Goal: Information Seeking & Learning: Learn about a topic

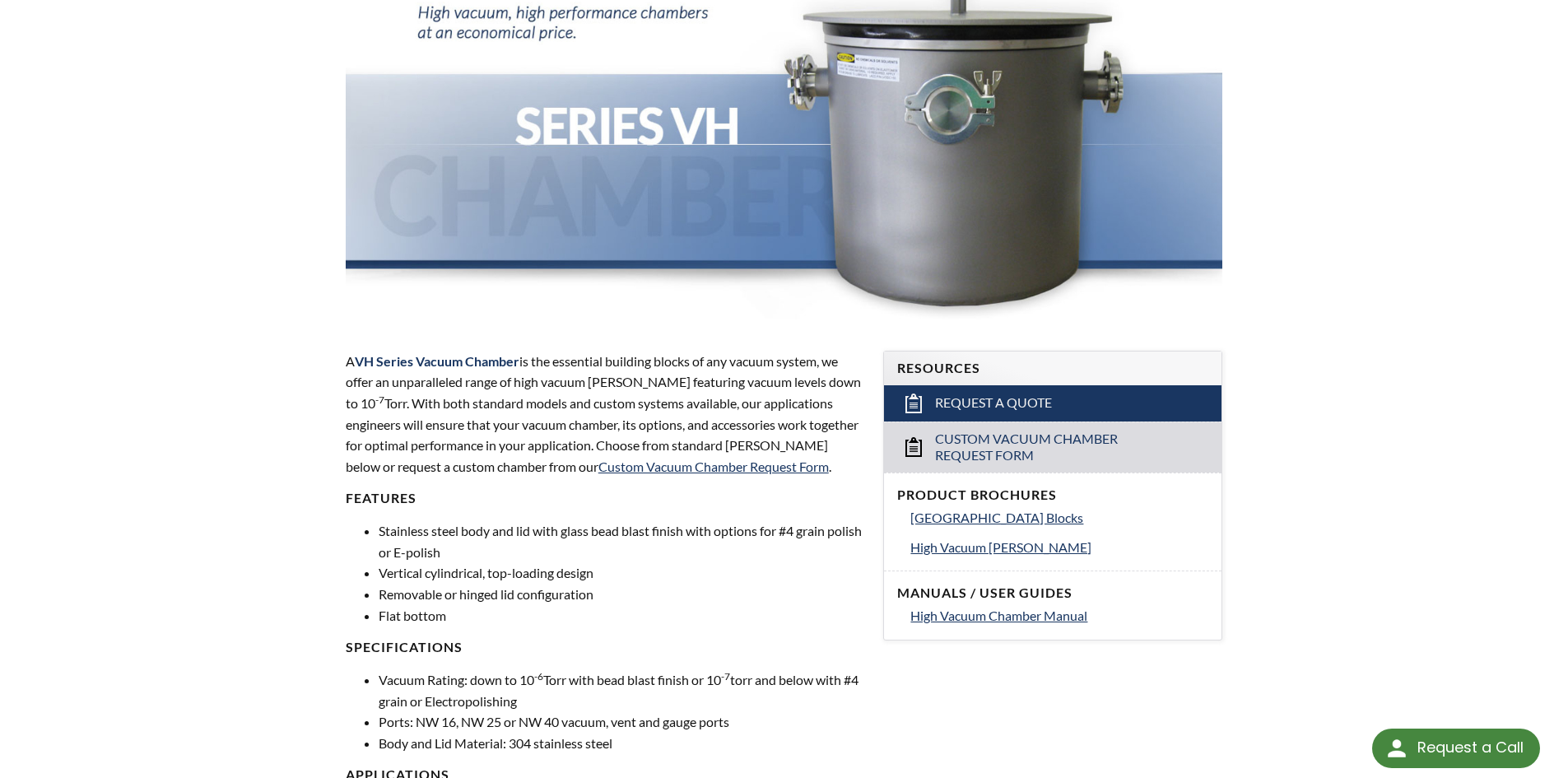
scroll to position [82, 0]
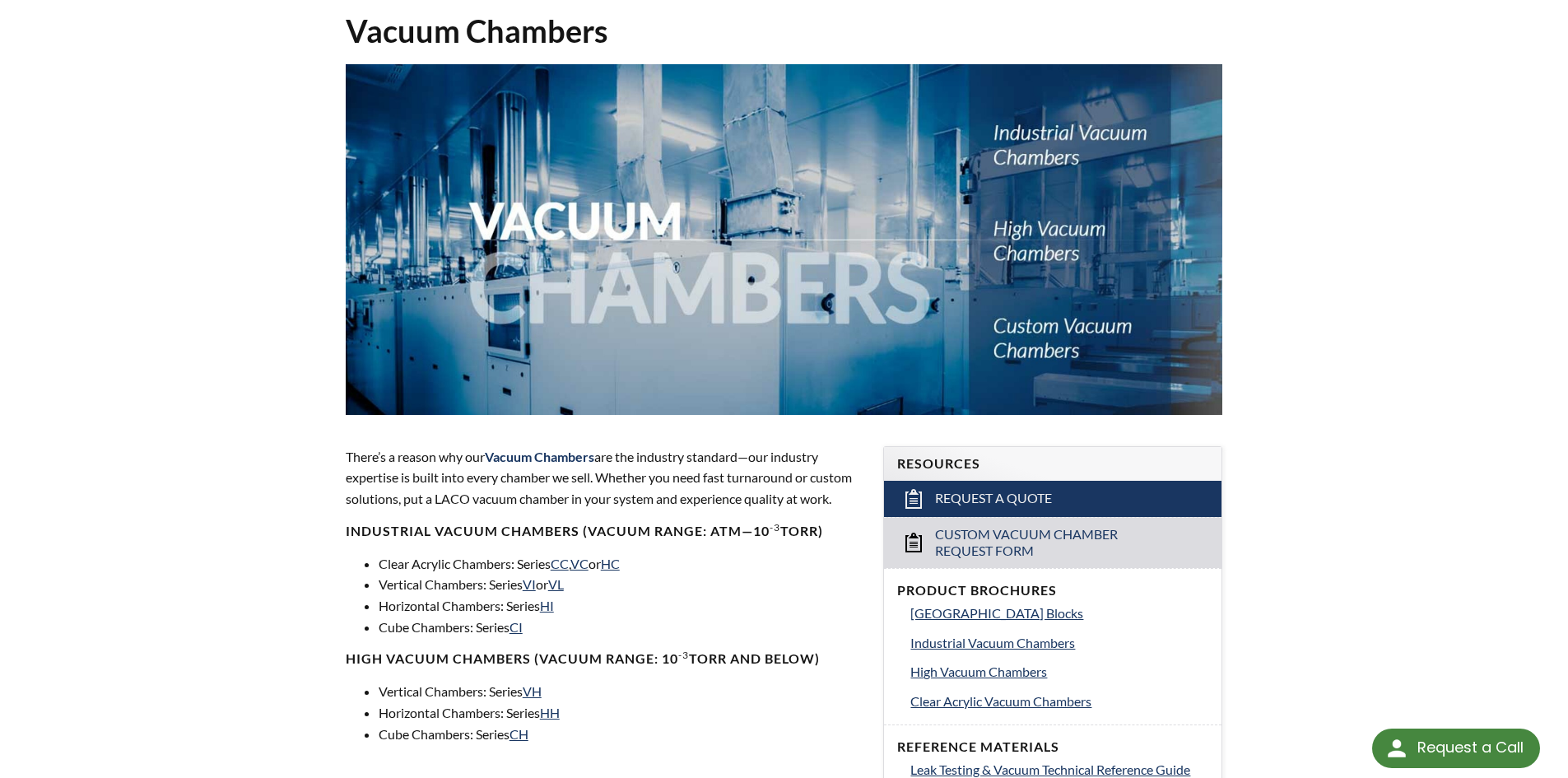
scroll to position [330, 0]
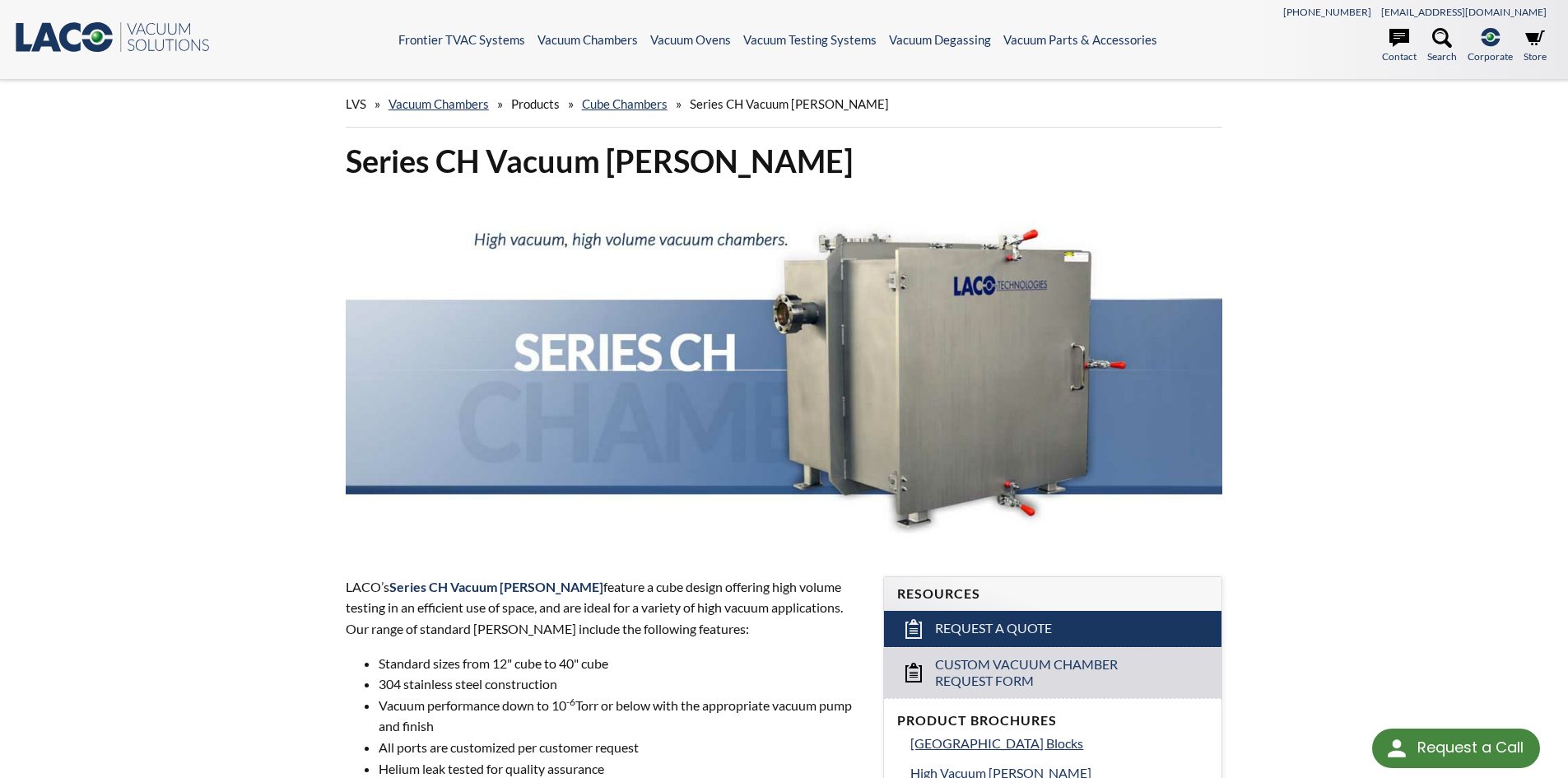
click at [452, 113] on div "LVS » Vacuum Chambers » Products » Cube Chambers » Series CH Vacuum Chambers" at bounding box center [784, 104] width 877 height 47
click at [530, 105] on span "Products" at bounding box center [535, 103] width 48 height 15
click at [727, 105] on span "Series CH Vacuum Chambers" at bounding box center [789, 103] width 199 height 15
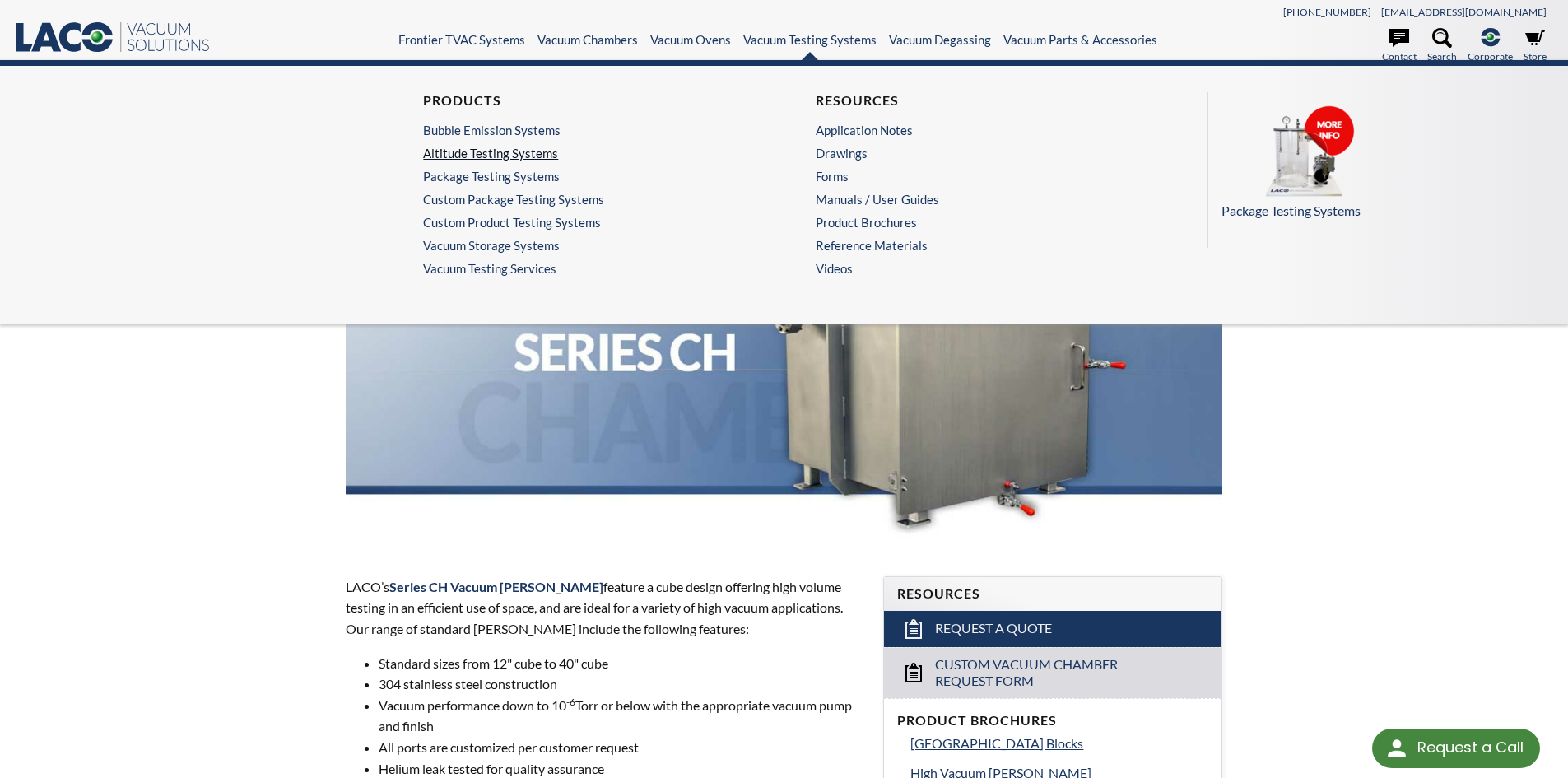
click at [471, 151] on link "Altitude Testing Systems" at bounding box center [583, 152] width 321 height 15
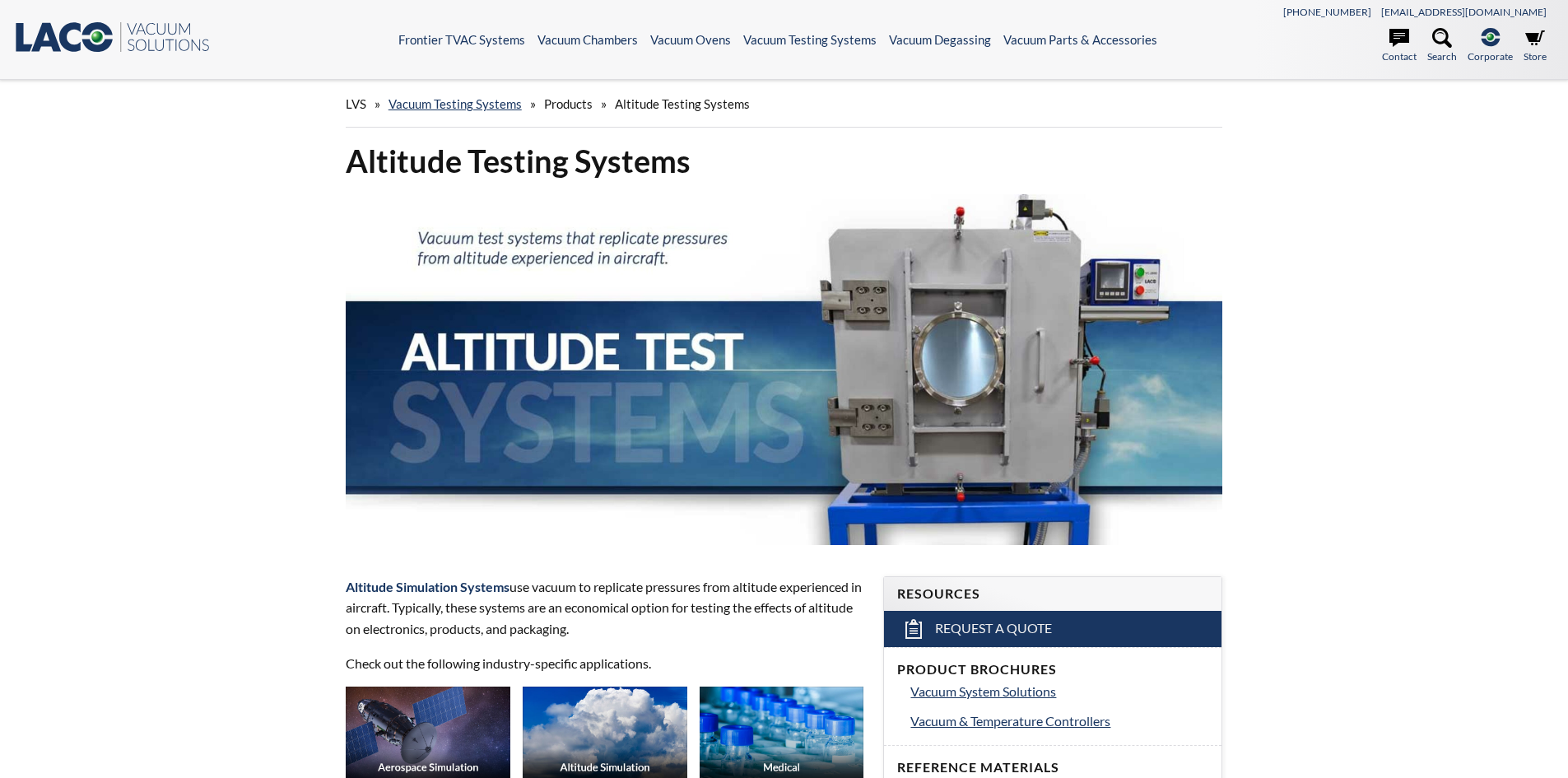
select select "تطبيق مصغَّر لترجمة اللغة"
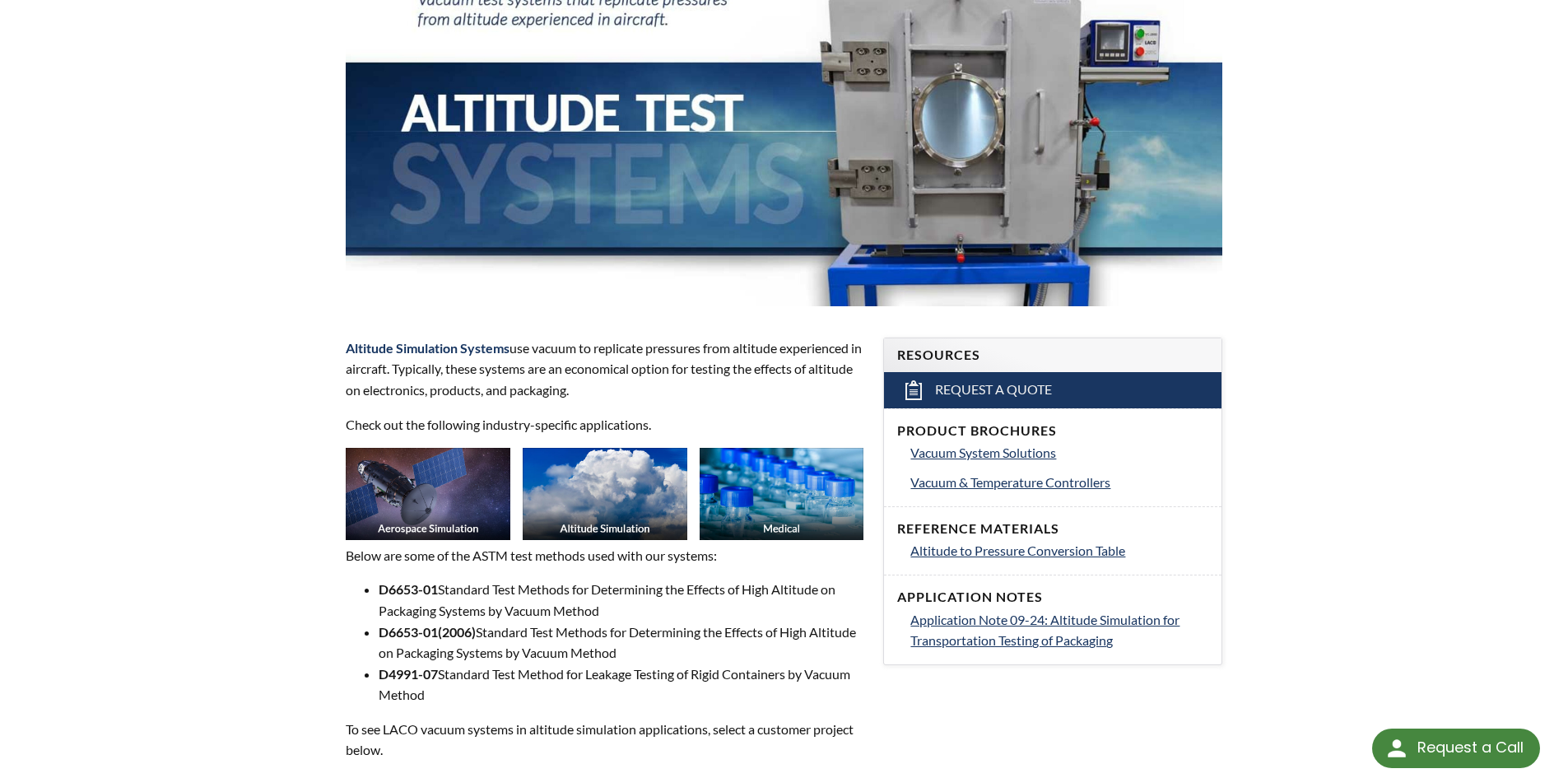
scroll to position [247, 0]
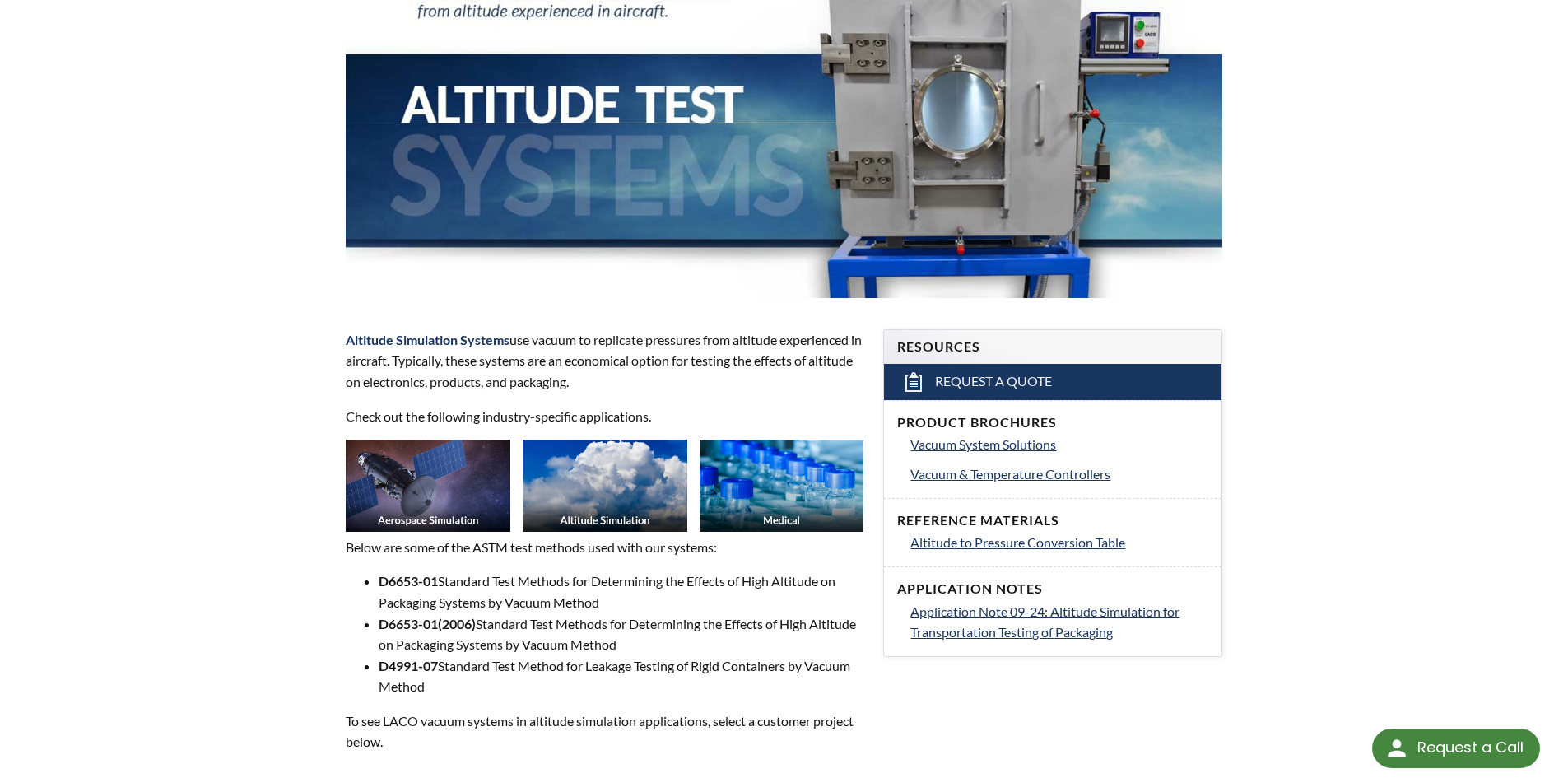
click at [426, 479] on img at bounding box center [428, 485] width 164 height 93
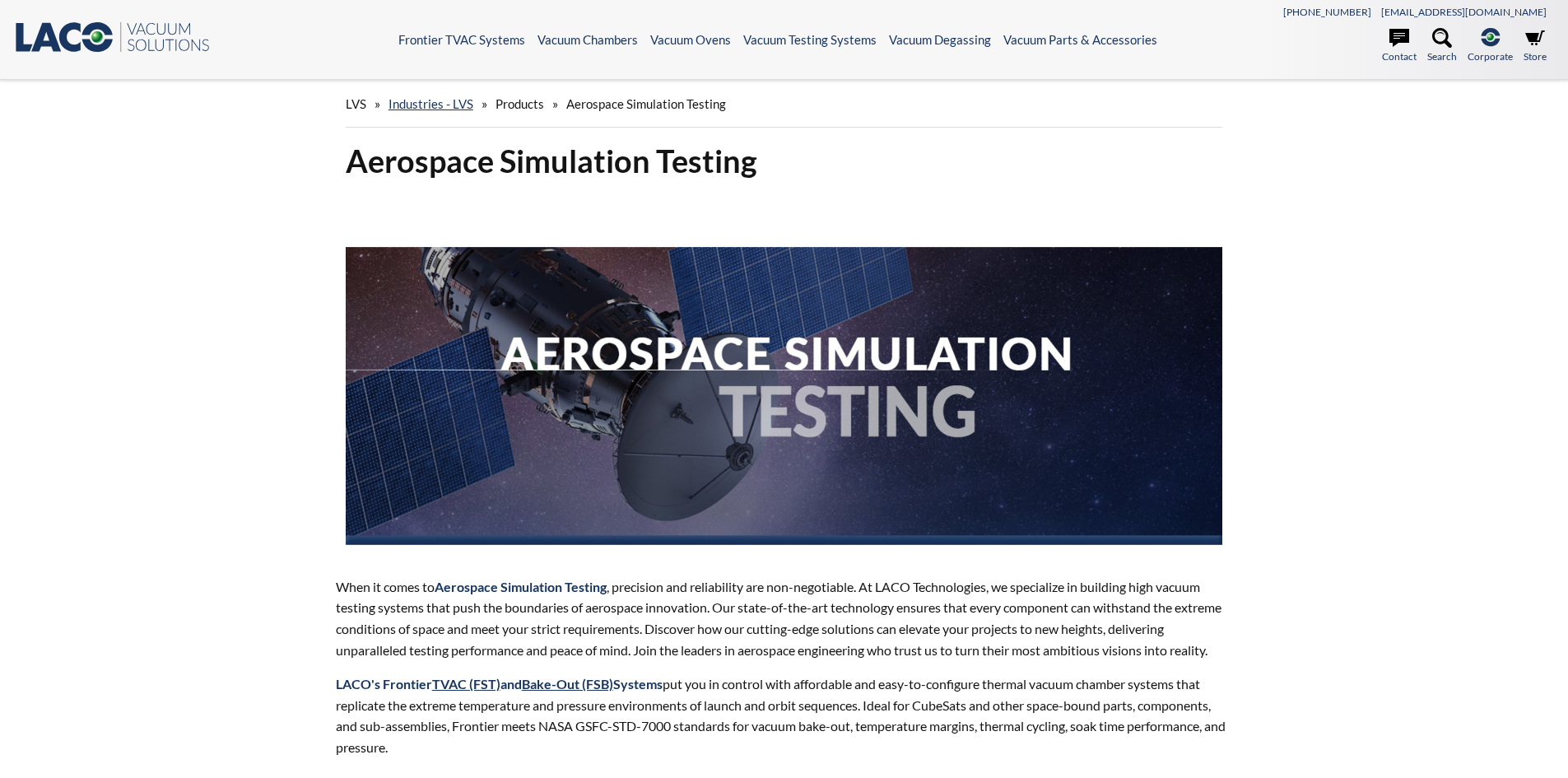
select select "تطبيق مصغَّر لترجمة اللغة"
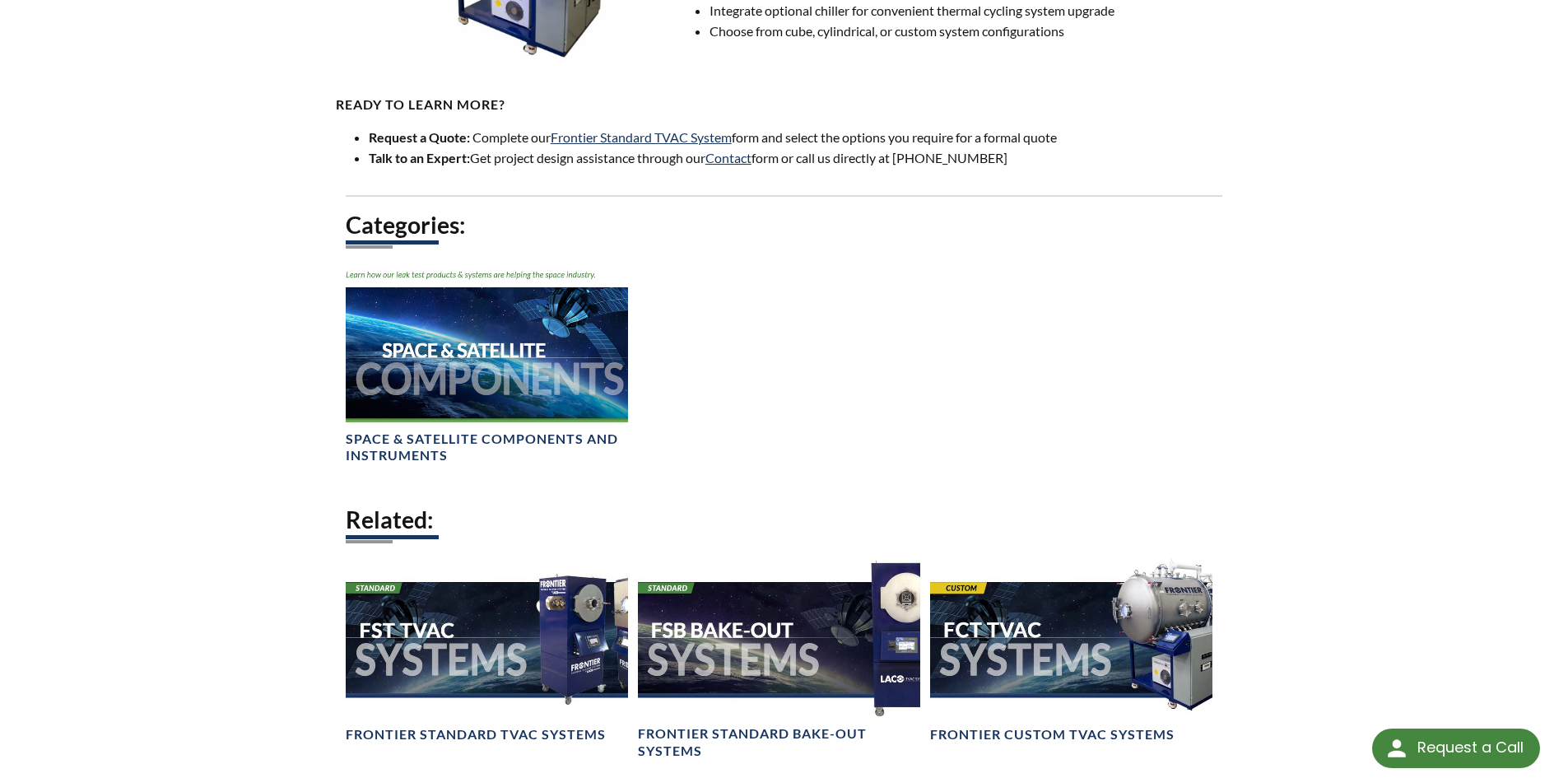
scroll to position [1235, 0]
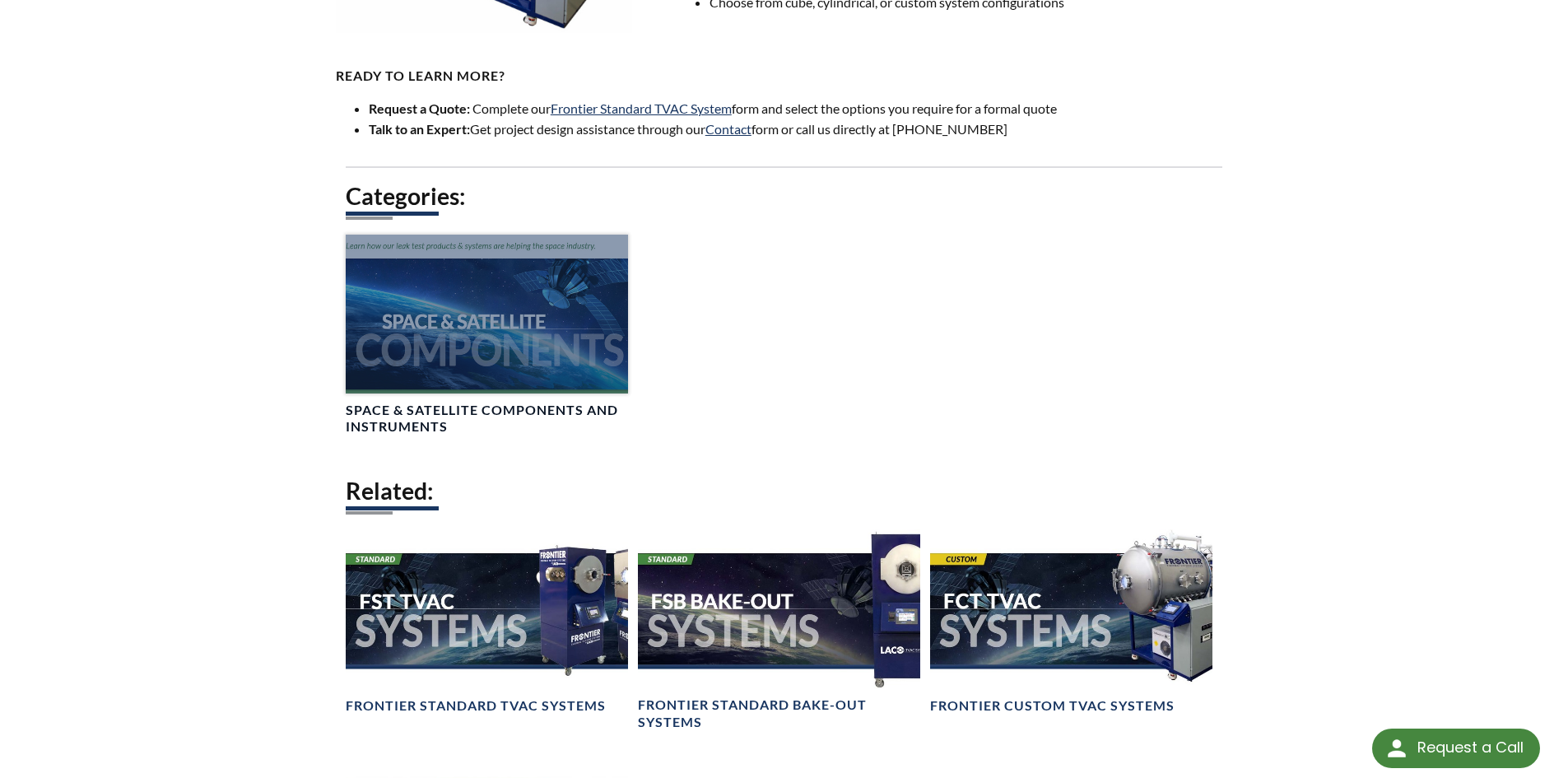
click at [534, 357] on div at bounding box center [487, 314] width 282 height 159
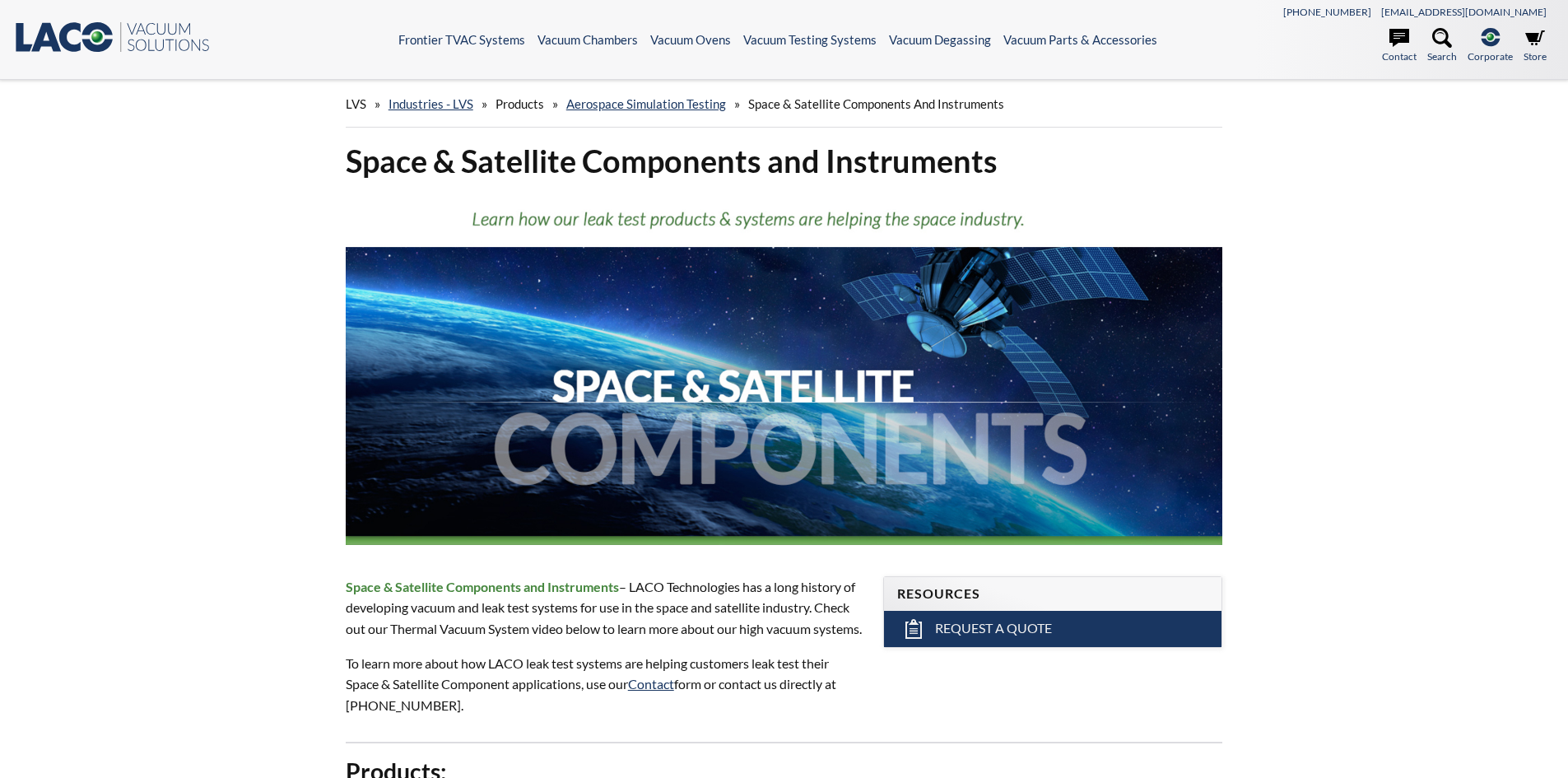
select select "تطبيق مصغَّر لترجمة اللغة"
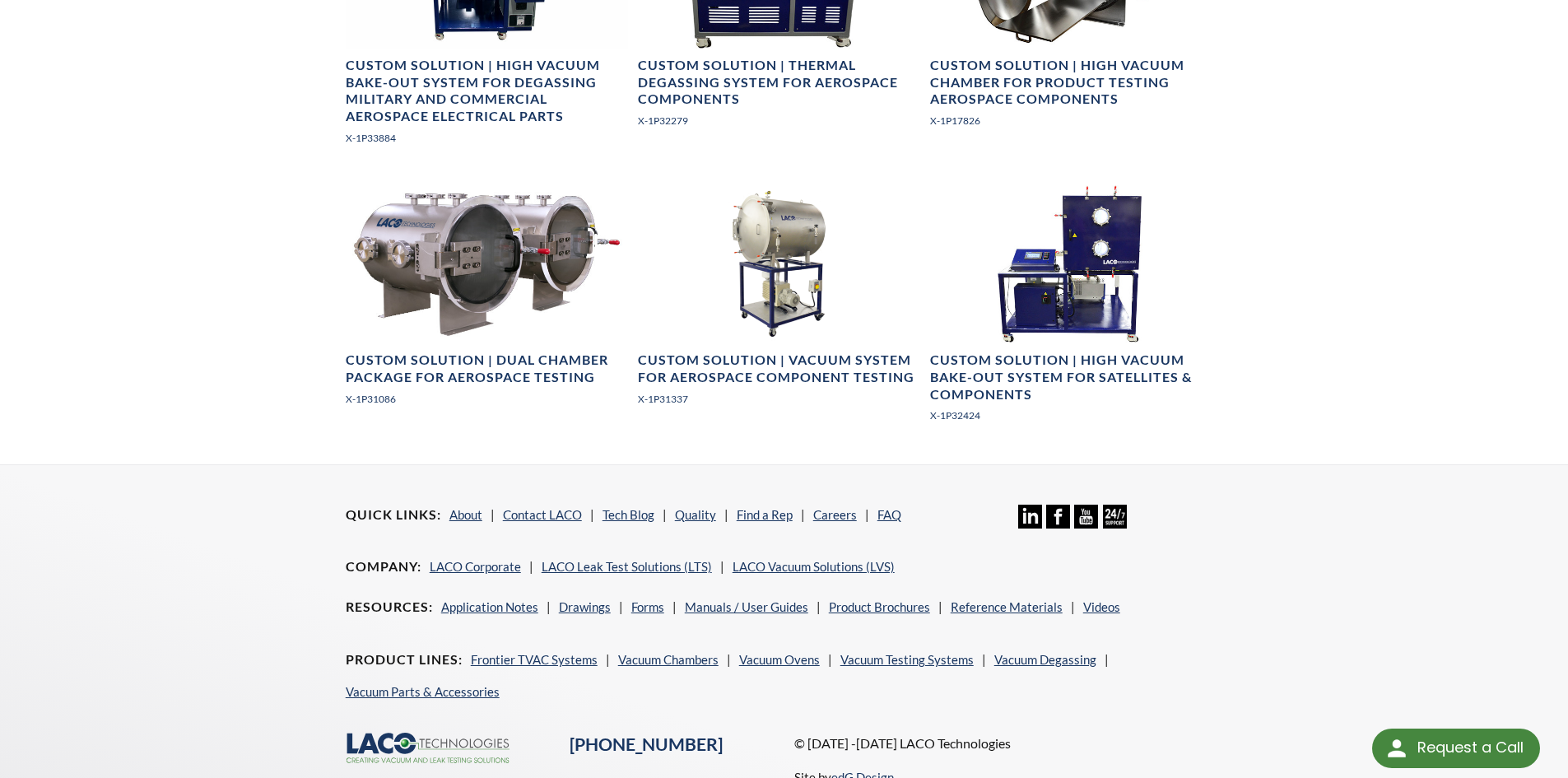
scroll to position [1334, 0]
